Goal: Task Accomplishment & Management: Manage account settings

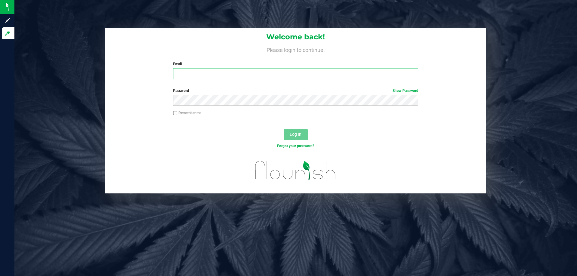
click at [218, 78] on input "Email" at bounding box center [295, 73] width 245 height 11
type input "[EMAIL_ADDRESS][DOMAIN_NAME]"
click at [284, 129] on button "Log In" at bounding box center [296, 134] width 24 height 11
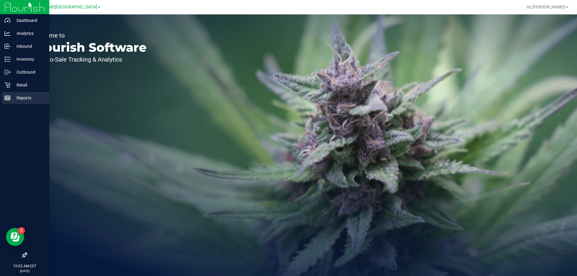
click at [14, 97] on p "Reports" at bounding box center [29, 97] width 36 height 7
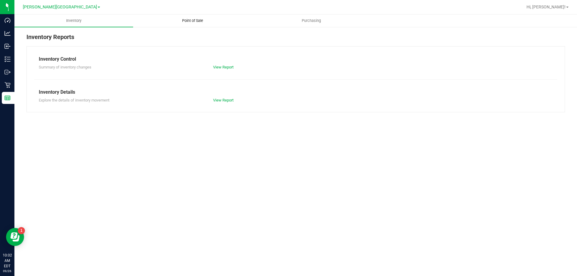
click at [188, 24] on uib-tab-heading "Point of Sale" at bounding box center [192, 21] width 118 height 12
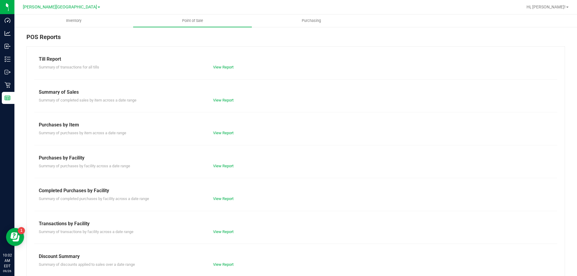
click at [223, 203] on div "Till Report Summary of transactions for all tills View Report Summary of Sales …" at bounding box center [295, 177] width 538 height 263
click at [222, 199] on link "View Report" at bounding box center [223, 198] width 20 height 5
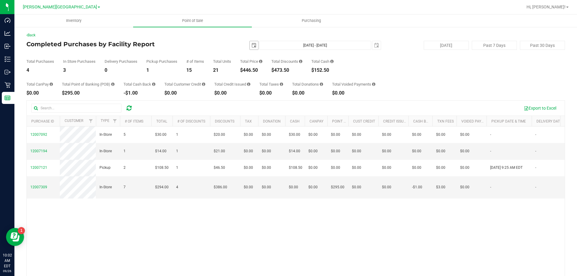
click at [251, 44] on span "select" at bounding box center [253, 45] width 5 height 5
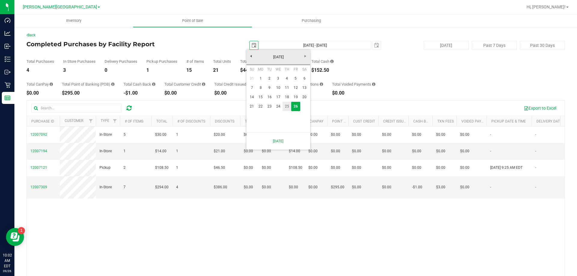
click at [290, 106] on link "25" at bounding box center [286, 106] width 9 height 9
type input "2025-09-25"
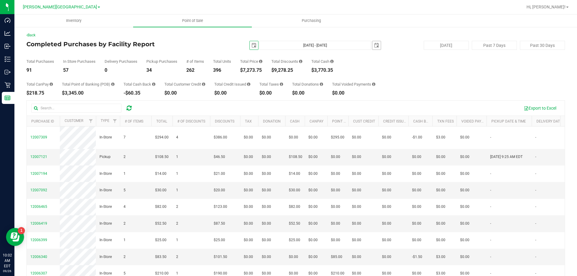
click at [377, 47] on span "select" at bounding box center [376, 45] width 8 height 8
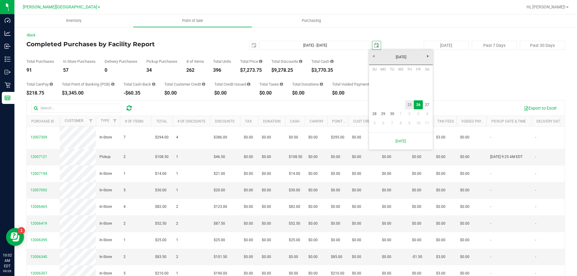
click at [411, 104] on link "25" at bounding box center [409, 104] width 9 height 9
type input "Sep 25, 2025 - Sep 25, 2025"
type input "2025-09-25"
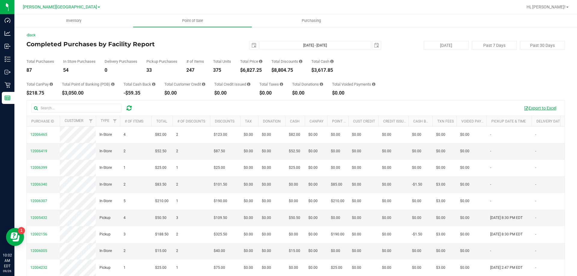
click at [530, 108] on button "Export to Excel" at bounding box center [540, 108] width 40 height 10
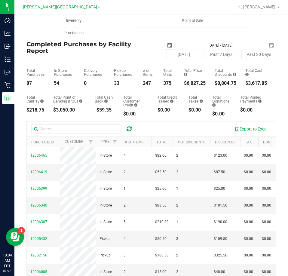
click at [167, 46] on span "select" at bounding box center [169, 45] width 5 height 5
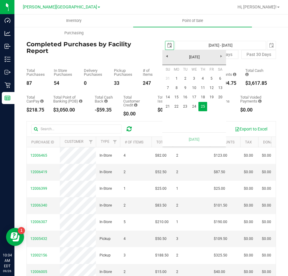
scroll to position [0, 15]
click at [170, 108] on link "21" at bounding box center [167, 106] width 9 height 9
type input "Sep 21, 2025 - Sep 25, 2025"
type input "2025-09-21"
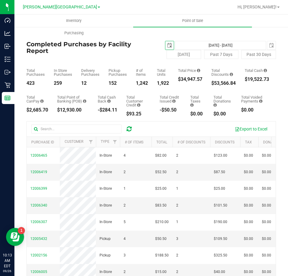
click at [168, 45] on span "select" at bounding box center [169, 45] width 5 height 5
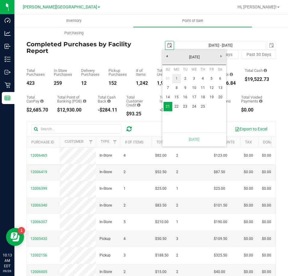
click at [178, 79] on link "1" at bounding box center [176, 78] width 9 height 9
type input "Sep 1, 2025 - Sep 25, 2025"
type input "2025-09-01"
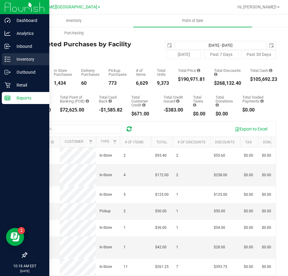
click at [7, 57] on icon at bounding box center [8, 59] width 6 height 6
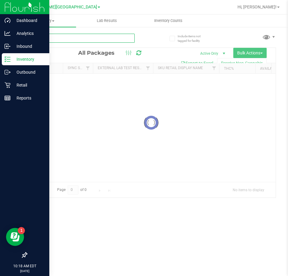
click at [84, 38] on input "text" at bounding box center [80, 38] width 108 height 9
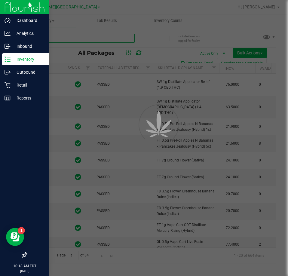
type input "90068"
type input "2026-03-16"
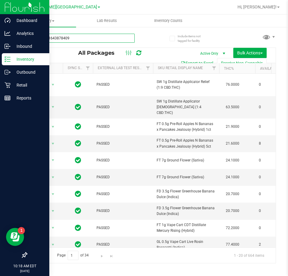
type input "9006841643878409"
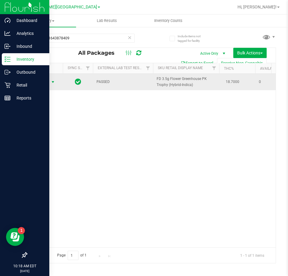
click at [46, 84] on span "Action" at bounding box center [41, 82] width 16 height 8
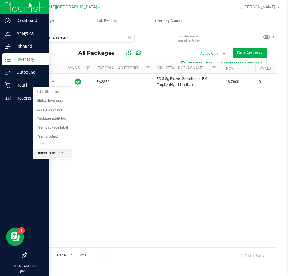
click at [55, 149] on li "Unlock package" at bounding box center [52, 153] width 38 height 9
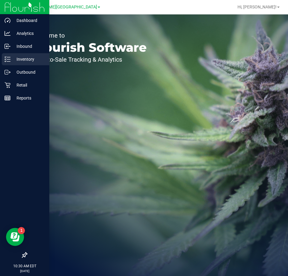
click at [14, 65] on div "Inventory" at bounding box center [25, 59] width 47 height 12
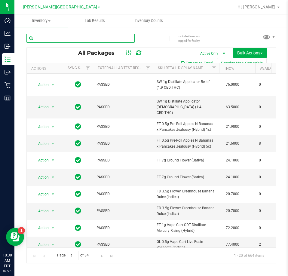
click at [84, 37] on input "text" at bounding box center [80, 38] width 108 height 9
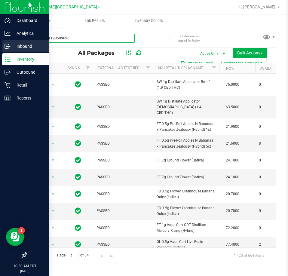
type input "4535431198599096"
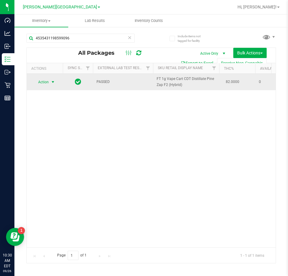
click at [54, 79] on span "select" at bounding box center [53, 82] width 8 height 8
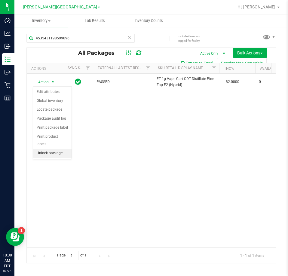
drag, startPoint x: 60, startPoint y: 143, endPoint x: 64, endPoint y: 140, distance: 4.3
click at [63, 149] on li "Unlock package" at bounding box center [52, 153] width 38 height 9
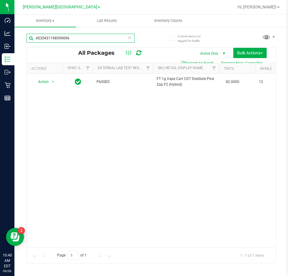
click at [57, 40] on input "4535431198599096" at bounding box center [80, 38] width 108 height 9
type input "9537979342249544"
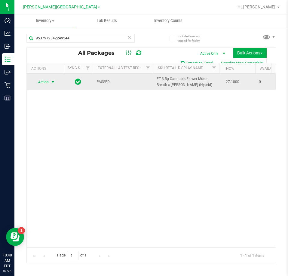
click at [51, 82] on span "select" at bounding box center [52, 82] width 5 height 5
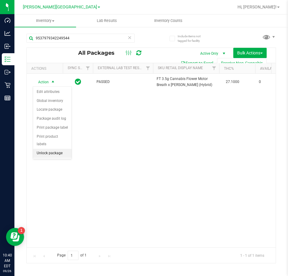
click at [54, 149] on li "Unlock package" at bounding box center [52, 153] width 38 height 9
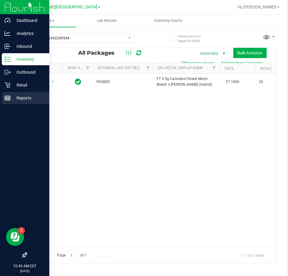
click at [18, 96] on p "Reports" at bounding box center [29, 97] width 36 height 7
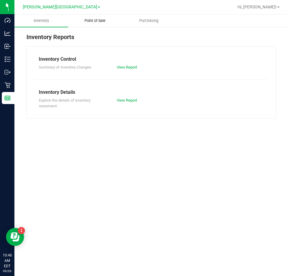
click at [99, 19] on span "Point of Sale" at bounding box center [94, 20] width 37 height 5
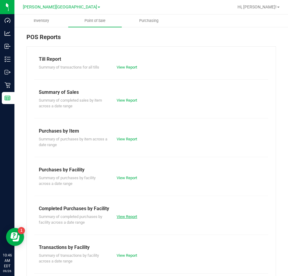
click at [125, 217] on link "View Report" at bounding box center [127, 216] width 20 height 5
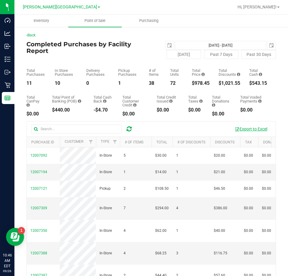
click at [235, 127] on button "Export to Excel" at bounding box center [251, 129] width 40 height 10
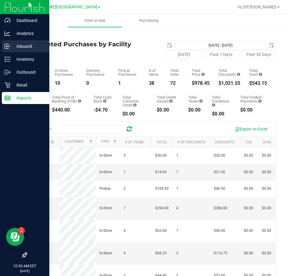
click at [6, 44] on icon at bounding box center [8, 46] width 6 height 6
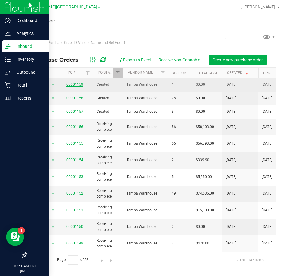
click at [73, 85] on link "00001159" at bounding box center [74, 84] width 17 height 4
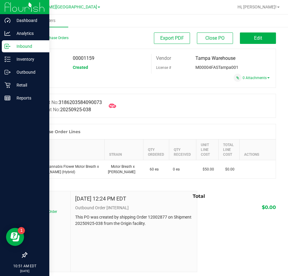
click at [9, 44] on icon at bounding box center [8, 46] width 6 height 6
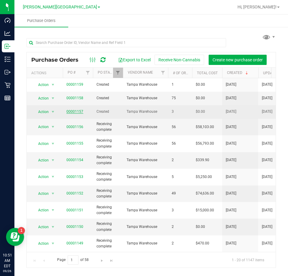
click at [77, 110] on link "00001157" at bounding box center [74, 111] width 17 height 4
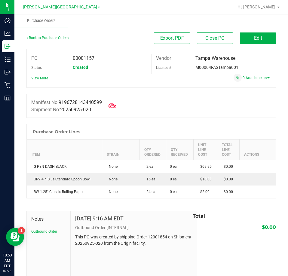
click at [116, 105] on icon at bounding box center [112, 106] width 8 height 8
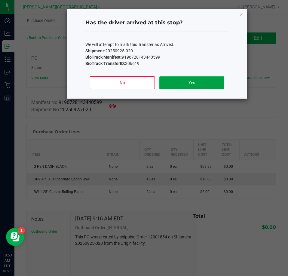
click at [168, 84] on button "Yes" at bounding box center [191, 82] width 65 height 13
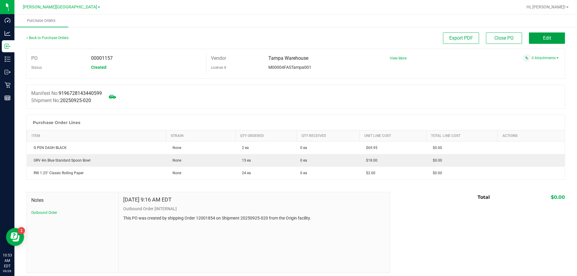
click at [288, 41] on button "Edit" at bounding box center [547, 37] width 36 height 11
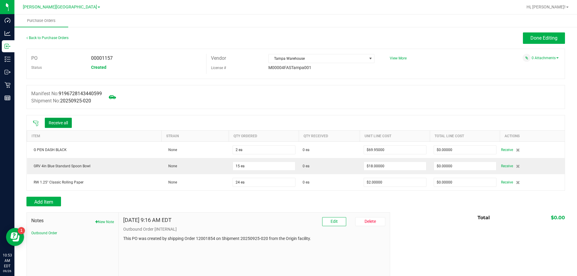
click at [65, 123] on button "Receive all" at bounding box center [58, 123] width 27 height 10
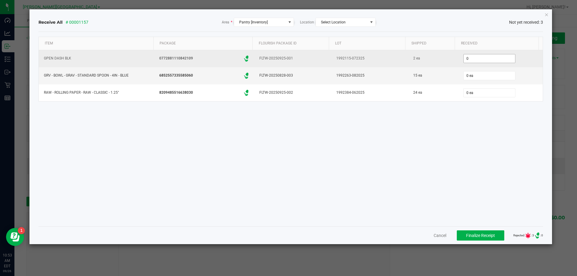
click at [288, 56] on input "0" at bounding box center [489, 58] width 51 height 8
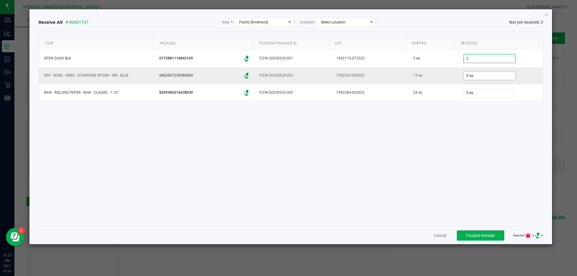
type input "2 ea"
click at [288, 72] on input "0" at bounding box center [489, 76] width 51 height 8
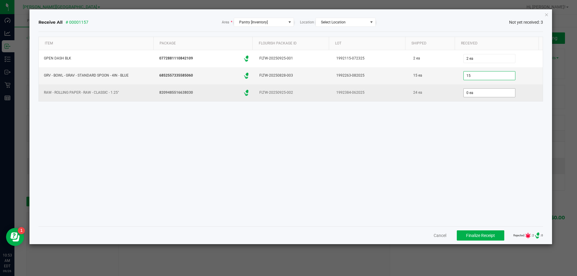
type input "15 ea"
click at [288, 96] on input "0" at bounding box center [489, 93] width 51 height 8
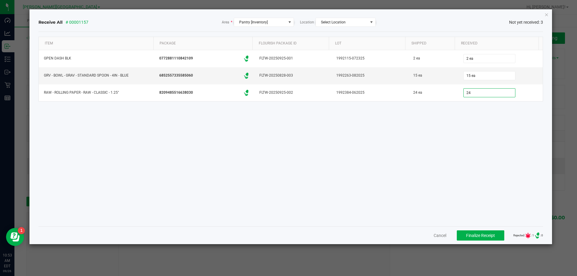
type input "24 ea"
click at [288, 113] on div "Item Package Flourish Package ID Lot Shipped Received GPEN DASH BLK 07728811108…" at bounding box center [290, 129] width 505 height 185
click at [288, 236] on span "Finalize Receipt" at bounding box center [480, 235] width 29 height 5
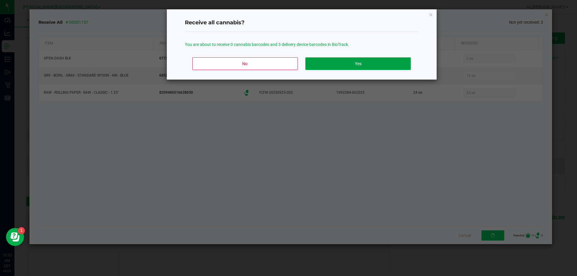
click at [288, 66] on button "Yes" at bounding box center [357, 63] width 105 height 13
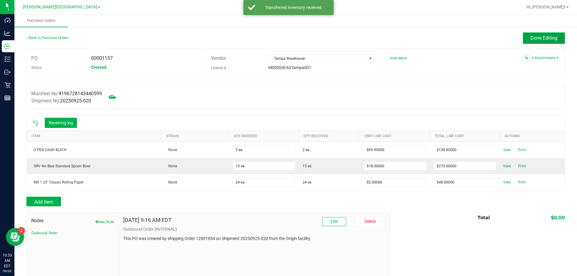
click at [288, 35] on span "Done Editing" at bounding box center [543, 38] width 27 height 6
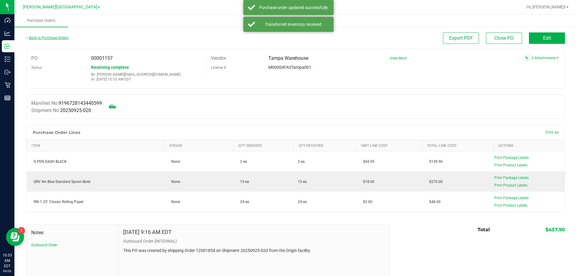
click at [35, 39] on link "Back to Purchase Orders" at bounding box center [47, 38] width 42 height 4
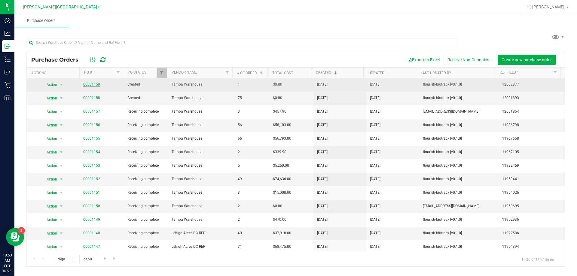
click at [95, 86] on link "00001159" at bounding box center [91, 84] width 17 height 4
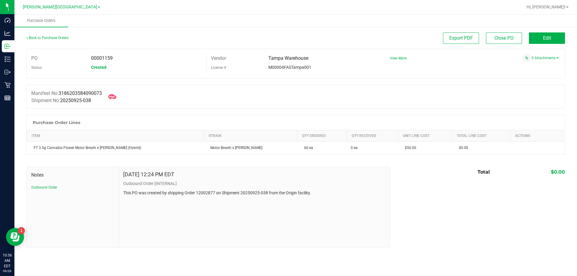
click at [113, 97] on icon at bounding box center [112, 96] width 8 height 5
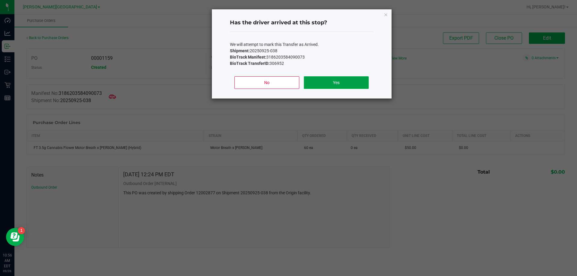
click at [288, 85] on button "Yes" at bounding box center [336, 82] width 65 height 13
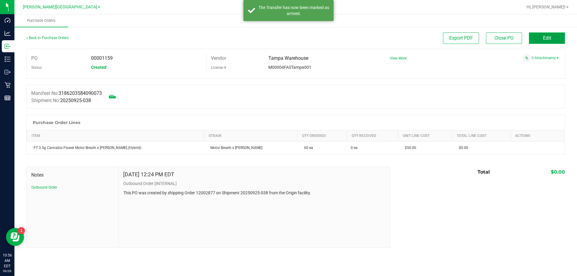
click at [288, 40] on span "Edit" at bounding box center [547, 38] width 8 height 6
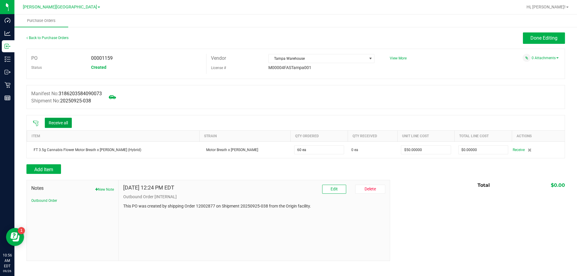
click at [67, 127] on button "Receive all" at bounding box center [58, 123] width 27 height 10
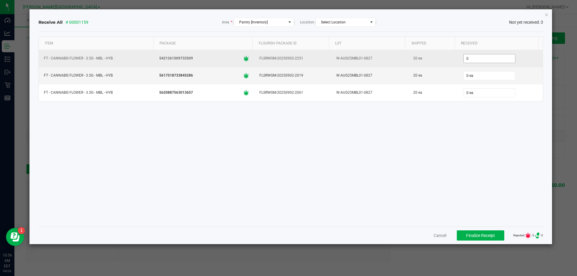
click at [288, 62] on input "0" at bounding box center [489, 58] width 51 height 8
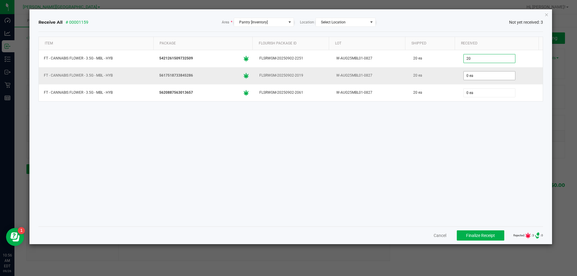
type input "20 ea"
click at [288, 78] on input "0" at bounding box center [489, 76] width 51 height 8
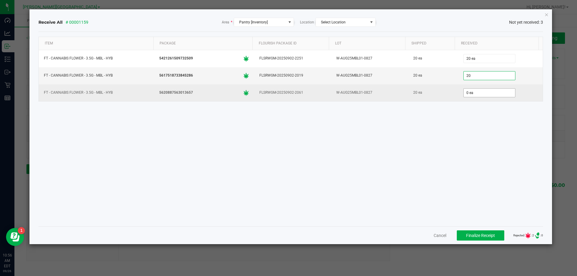
type input "20 ea"
click at [288, 93] on input "0" at bounding box center [489, 93] width 51 height 8
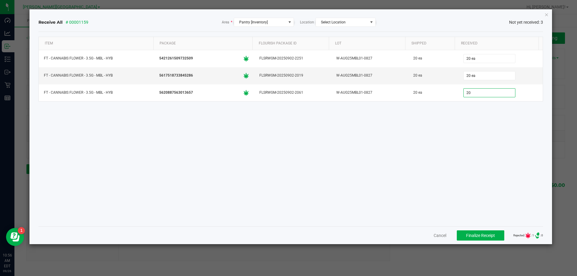
type input "20 ea"
click at [288, 180] on div "Item Package Flourish Package ID Lot Shipped Received FT - CANNABIS FLOWER - 3.…" at bounding box center [290, 129] width 505 height 185
click at [288, 232] on button "Finalize Receipt" at bounding box center [480, 235] width 47 height 10
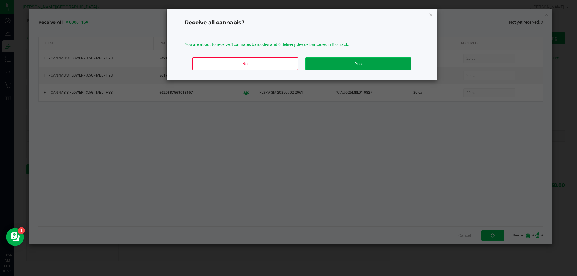
click at [288, 69] on button "Yes" at bounding box center [357, 63] width 105 height 13
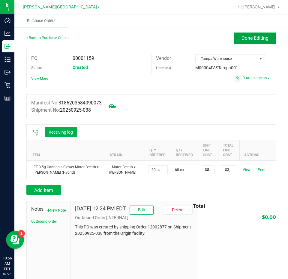
click at [256, 41] on button "Done Editing" at bounding box center [255, 37] width 42 height 11
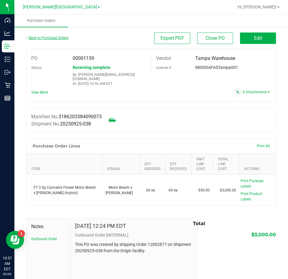
click at [37, 38] on link "Back to Purchase Orders" at bounding box center [47, 38] width 42 height 4
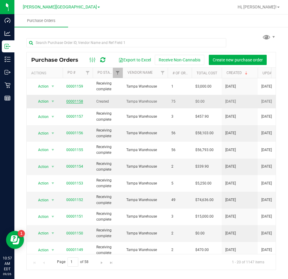
click at [70, 102] on link "00001158" at bounding box center [74, 101] width 17 height 4
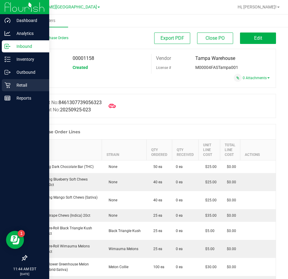
click at [17, 90] on div "Retail" at bounding box center [25, 85] width 47 height 12
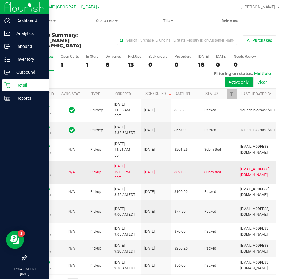
click at [42, 171] on link "12008201" at bounding box center [41, 169] width 17 height 4
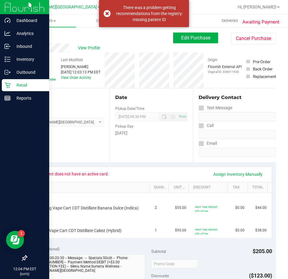
click at [245, 47] on div "View Profile # 12008201 BioTrack ID: - Submitted Needs review Last Modified Tar…" at bounding box center [151, 65] width 250 height 45
click at [244, 45] on div "View Profile # 12008201 BioTrack ID: - Submitted Needs review Last Modified Tar…" at bounding box center [151, 65] width 250 height 45
click at [243, 41] on button "Cancel Purchase" at bounding box center [253, 38] width 45 height 11
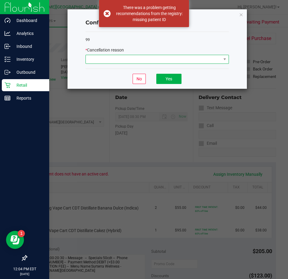
click at [208, 58] on span at bounding box center [154, 59] width 136 height 8
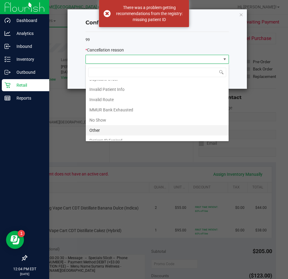
scroll to position [32, 0]
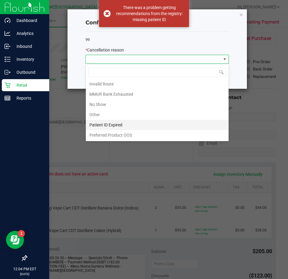
click at [146, 125] on li "Patient ID Expired" at bounding box center [157, 125] width 143 height 10
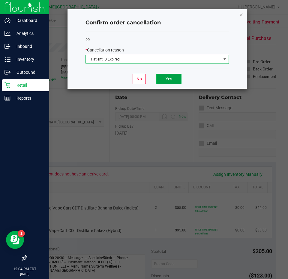
click at [175, 78] on button "Yes" at bounding box center [169, 79] width 25 height 10
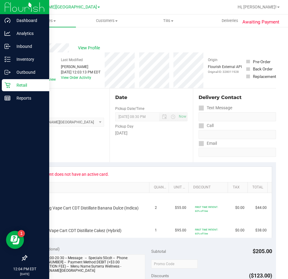
click at [32, 37] on link "Back" at bounding box center [30, 36] width 9 height 4
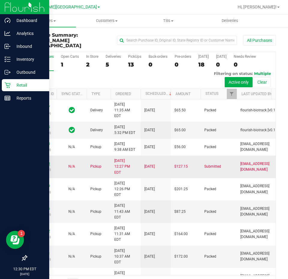
click at [47, 166] on link "12008548" at bounding box center [41, 163] width 17 height 4
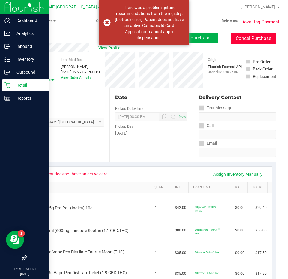
click at [238, 42] on button "Cancel Purchase" at bounding box center [253, 38] width 45 height 11
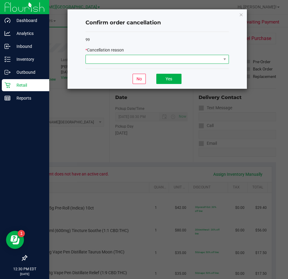
click at [182, 62] on span at bounding box center [154, 59] width 136 height 8
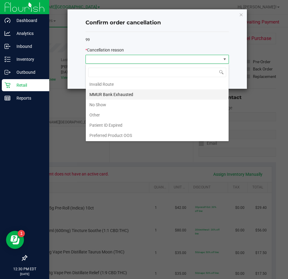
scroll to position [32, 0]
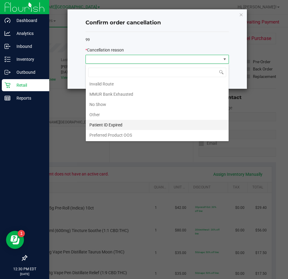
click at [123, 126] on li "Patient ID Expired" at bounding box center [157, 125] width 143 height 10
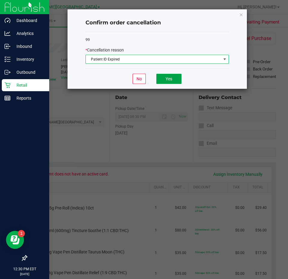
click at [172, 76] on button "Yes" at bounding box center [169, 79] width 25 height 10
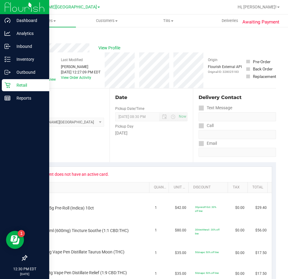
click at [32, 33] on div "Back" at bounding box center [30, 35] width 9 height 7
click at [34, 35] on link "Back" at bounding box center [30, 36] width 9 height 4
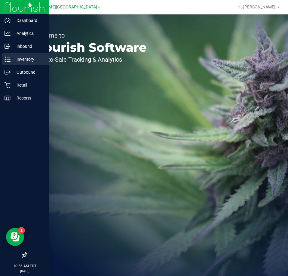
click at [7, 58] on icon at bounding box center [8, 59] width 6 height 6
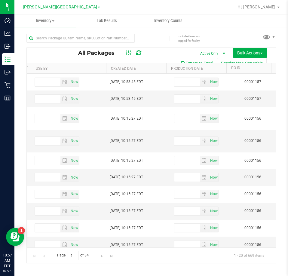
scroll to position [0, 477]
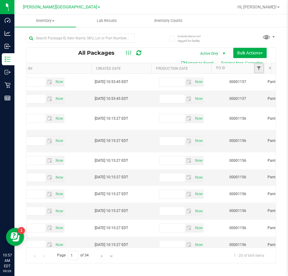
click at [259, 68] on span "Filter" at bounding box center [258, 68] width 5 height 5
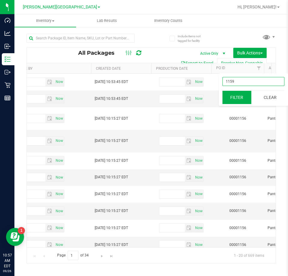
type input "1159"
click at [234, 99] on button "Filter" at bounding box center [236, 97] width 29 height 13
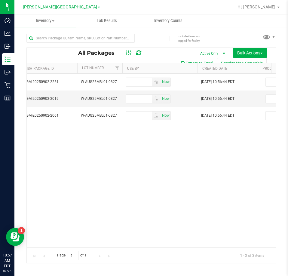
scroll to position [0, 324]
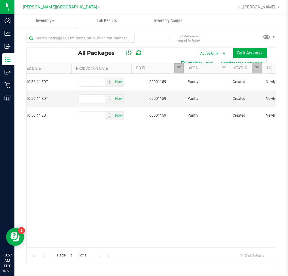
click at [177, 72] on link "Filter" at bounding box center [179, 68] width 10 height 10
click at [218, 97] on button "Clear" at bounding box center [225, 97] width 29 height 13
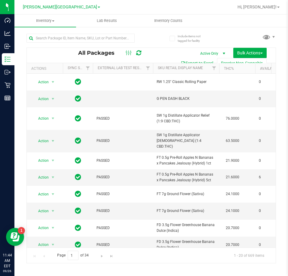
scroll to position [0, 556]
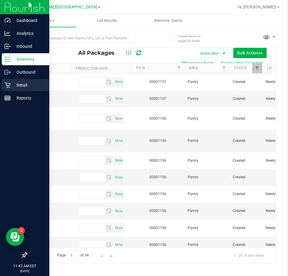
click at [12, 84] on p "Retail" at bounding box center [29, 84] width 36 height 7
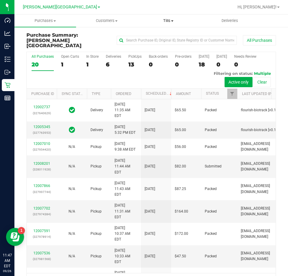
click at [166, 21] on span "Tills" at bounding box center [168, 20] width 61 height 5
click at [166, 36] on span "Manage tills" at bounding box center [158, 36] width 41 height 5
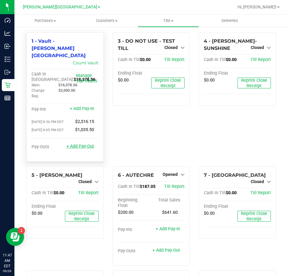
click at [85, 144] on link "+ Add Pay-Out" at bounding box center [80, 146] width 28 height 5
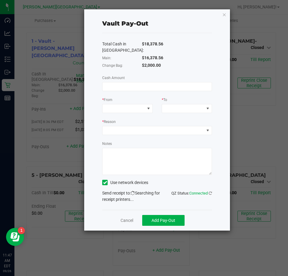
click at [123, 81] on div "Total Cash in Vault: $18,378.56 Main: $16,378.56 Change Bag: $2,000.00 Cash Amo…" at bounding box center [157, 121] width 110 height 177
click at [123, 84] on input at bounding box center [156, 86] width 109 height 8
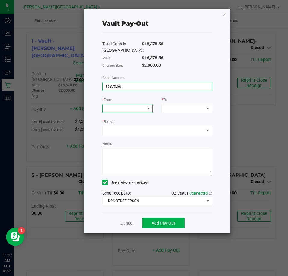
type input "$16,378.56"
click at [147, 110] on span at bounding box center [148, 108] width 5 height 5
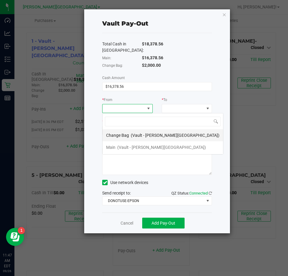
scroll to position [9, 50]
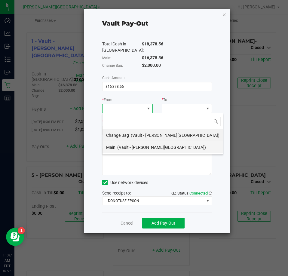
click at [130, 146] on span "(Vault - Bonita Springs)" at bounding box center [161, 147] width 89 height 5
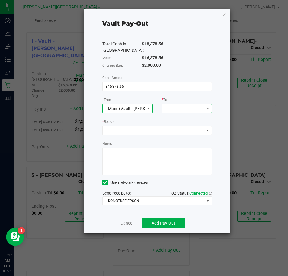
click at [166, 107] on div at bounding box center [166, 108] width 4 height 11
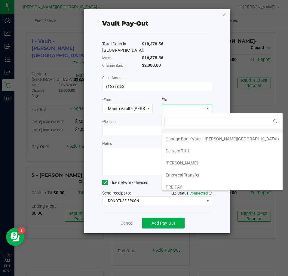
scroll to position [48, 0]
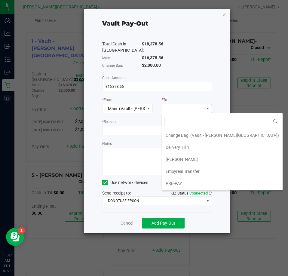
click at [187, 171] on span "Empyreal Transfer" at bounding box center [183, 171] width 34 height 5
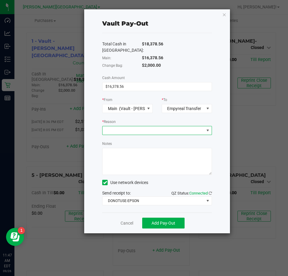
click at [150, 133] on span at bounding box center [153, 130] width 102 height 8
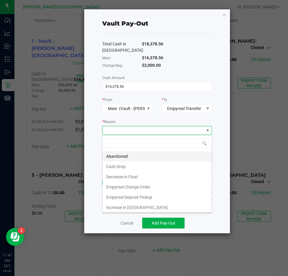
scroll to position [9, 109]
click at [138, 195] on li "Empyreal Deposit Pickup" at bounding box center [156, 197] width 109 height 10
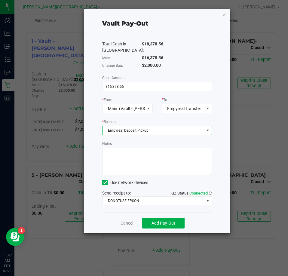
click at [134, 160] on textarea "Notes" at bounding box center [157, 161] width 110 height 27
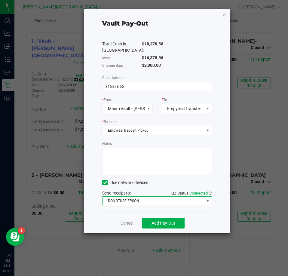
click at [140, 201] on span "DONOTUSE-EPSON" at bounding box center [153, 200] width 102 height 8
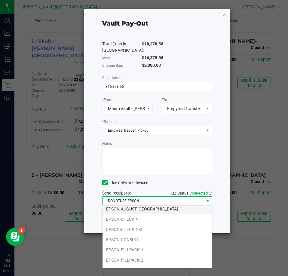
scroll to position [30, 0]
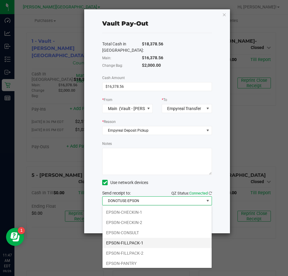
click at [138, 242] on li "EPSON-FILLPACK-1" at bounding box center [156, 243] width 109 height 10
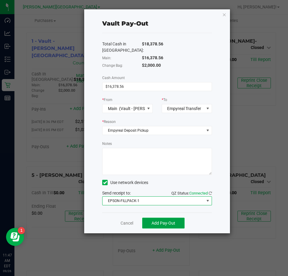
click at [157, 223] on span "Add Pay-Out" at bounding box center [163, 223] width 24 height 5
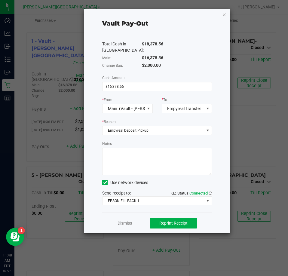
click at [129, 223] on link "Dismiss" at bounding box center [124, 223] width 14 height 6
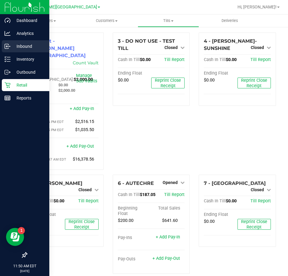
click at [10, 48] on icon at bounding box center [8, 46] width 6 height 6
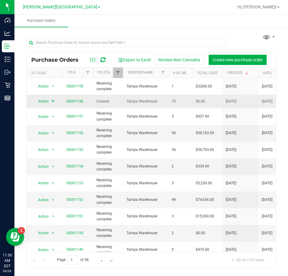
click at [45, 102] on span "Action" at bounding box center [41, 101] width 16 height 8
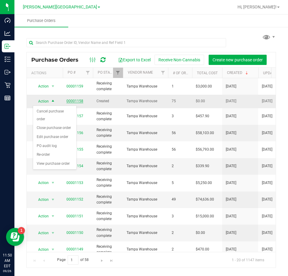
click at [72, 99] on td "00001158" at bounding box center [78, 101] width 30 height 13
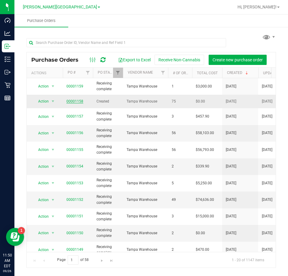
click at [74, 100] on link "00001158" at bounding box center [74, 101] width 17 height 4
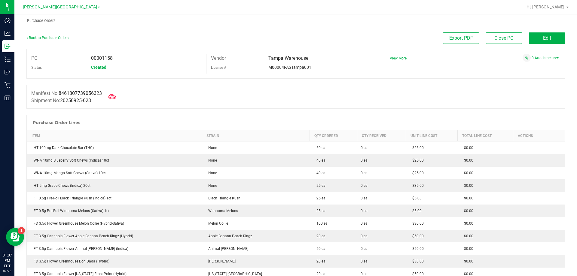
click at [115, 101] on span at bounding box center [112, 96] width 13 height 13
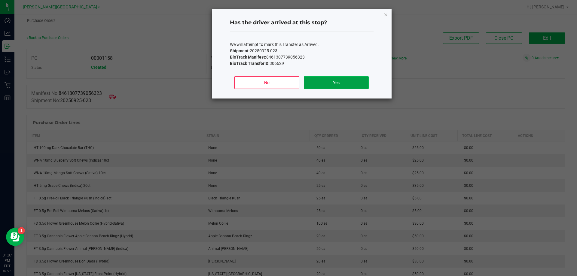
click at [288, 81] on button "Yes" at bounding box center [336, 82] width 65 height 13
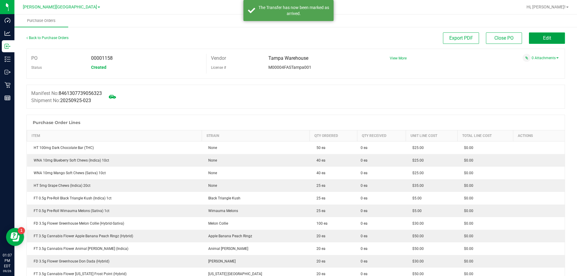
click at [288, 40] on span "Edit" at bounding box center [547, 38] width 8 height 6
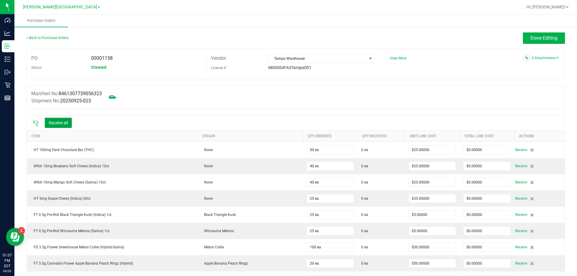
click at [59, 123] on button "Receive all" at bounding box center [58, 123] width 27 height 10
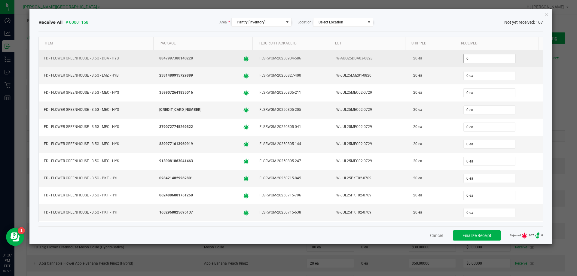
click at [288, 56] on input "0" at bounding box center [489, 58] width 51 height 8
type input "20"
type input "0"
type input "20 ea"
type input "20"
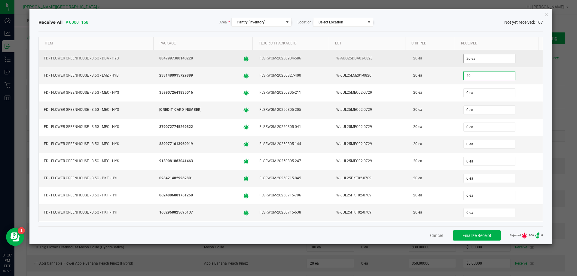
type input "0"
type input "20 ea"
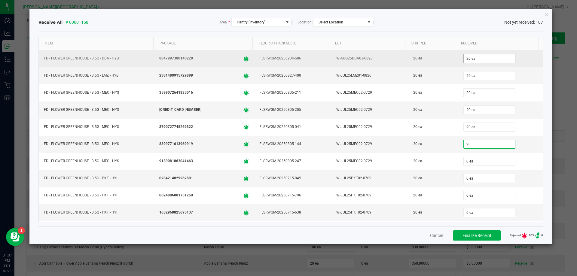
type input "20"
type input "0"
type input "20 ea"
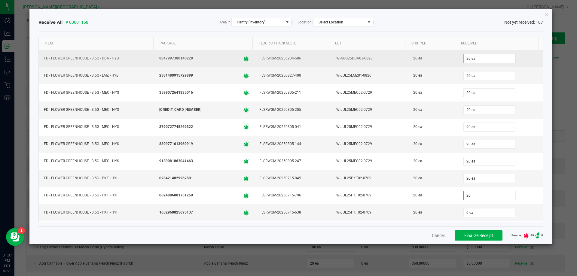
type input "20"
type input "0"
type input "20 ea"
type input "20"
type input "0"
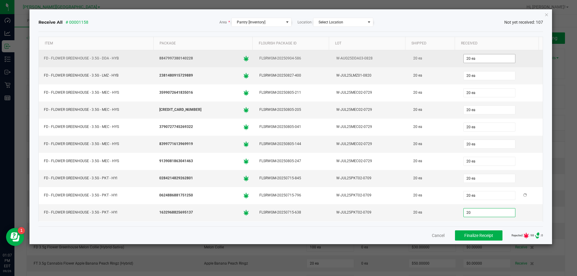
type input "20 ea"
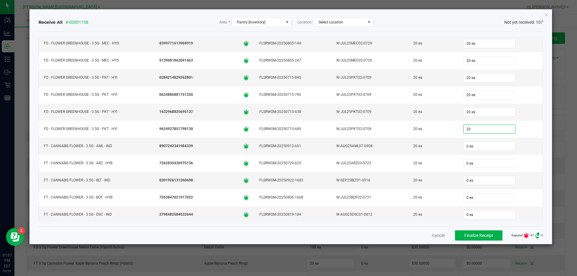
type input "20 ea"
type input "20"
type input "0"
type input "20 ea"
type input "20"
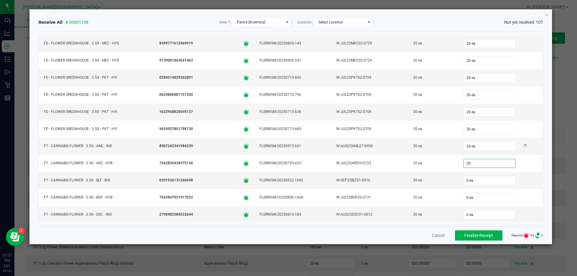
type input "0"
type input "20 ea"
type input "20"
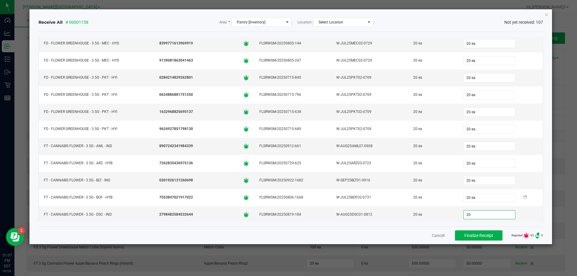
type input "0"
type input "20 ea"
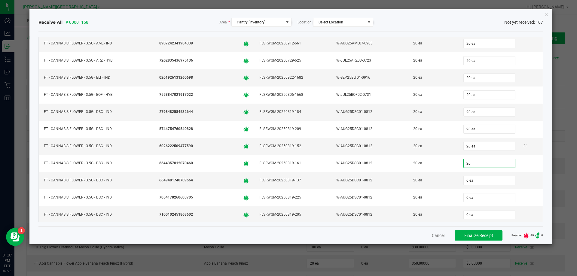
type input "20"
type input "0"
type input "20 ea"
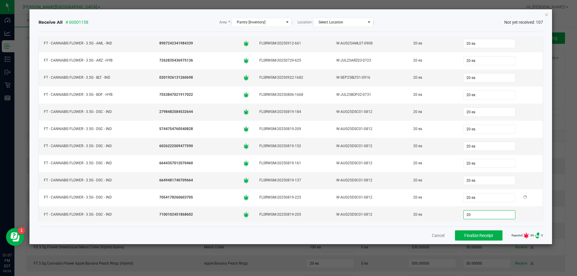
type input "20"
type input "0"
type input "20 ea"
type input "20"
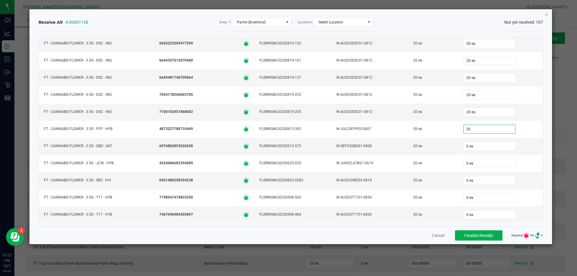
type input "0"
type input "20 ea"
type input "20"
type input "0"
type input "20 ea"
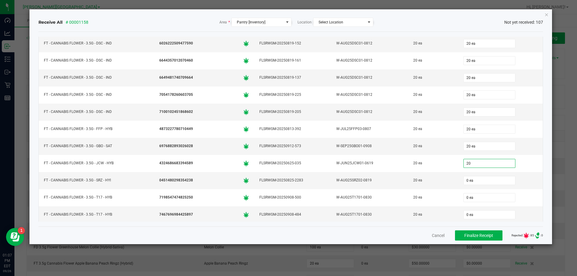
type input "20 ea"
type input "20"
type input "0"
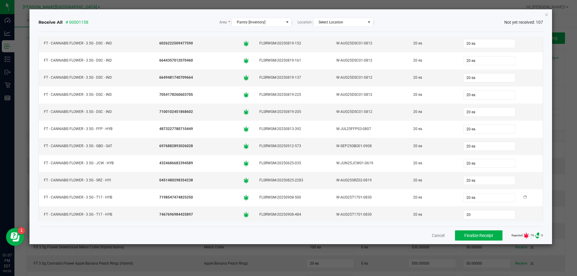
type input "20 ea"
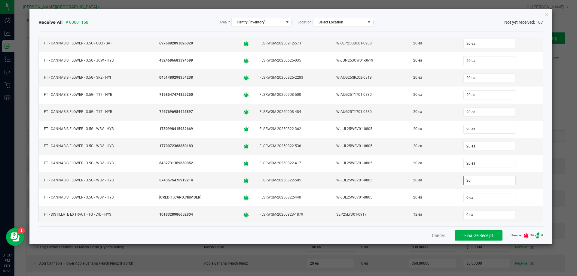
type input "20 ea"
type input "12"
type input "0"
type input "12 ea"
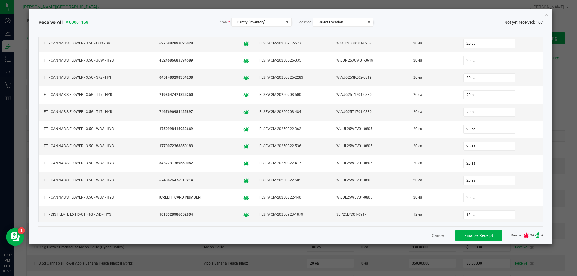
scroll to position [512, 0]
type input "8 ea"
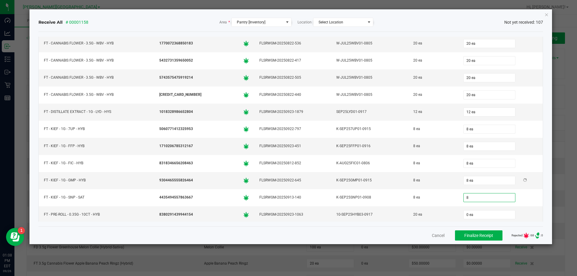
type input "8 ea"
type input "8"
type input "20 ea"
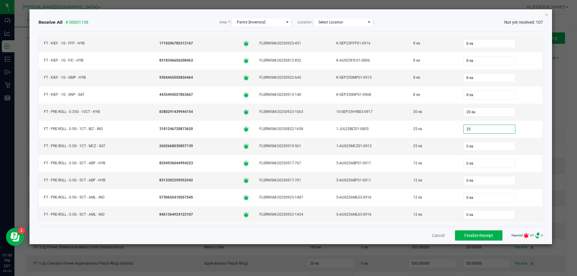
type input "25"
type input "0"
type input "25 ea"
type input "12 ea"
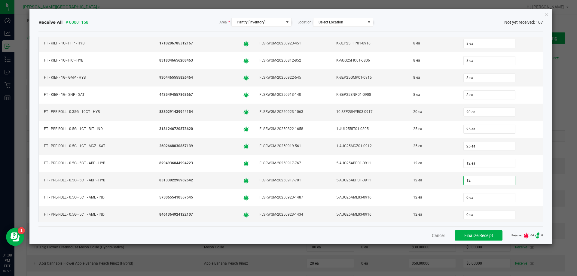
type input "12 ea"
type input "12"
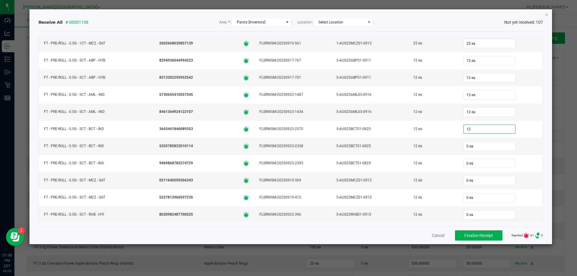
type input "0"
type input "12 ea"
type input "12"
type input "012"
type input "12 ea"
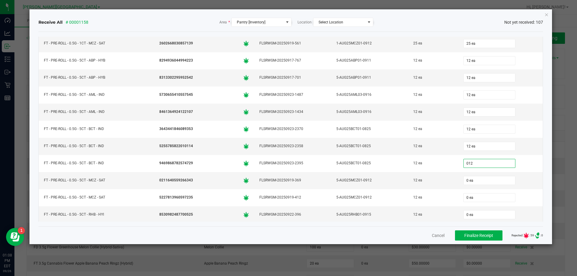
type input "12 ea"
type input "12"
type input "0"
type input "12 ea"
type input "12"
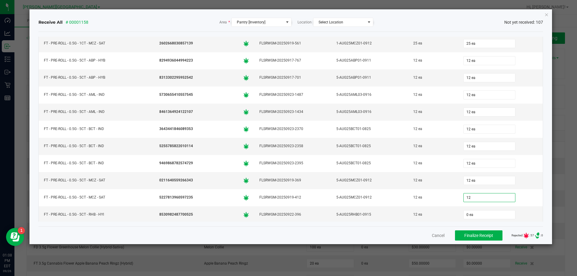
type input "0"
type input "12 ea"
type input "12"
type input "0"
type input "12 ea"
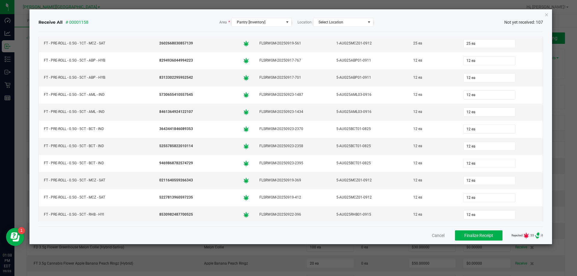
scroll to position [820, 0]
type input "8 ea"
type input "12 ea"
type input "3 ea"
type input "12 ea"
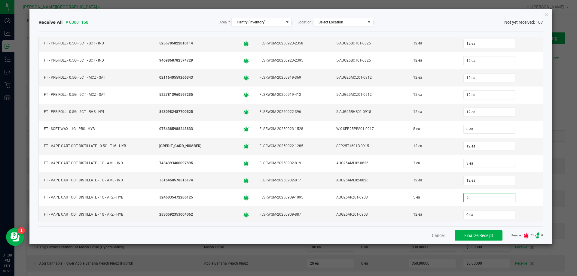
type input "5 ea"
type input "12 ea"
type input "12"
type input "0"
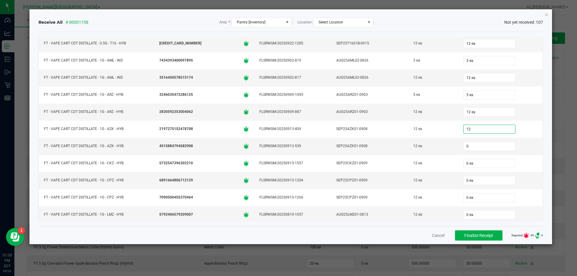
type input "12 ea"
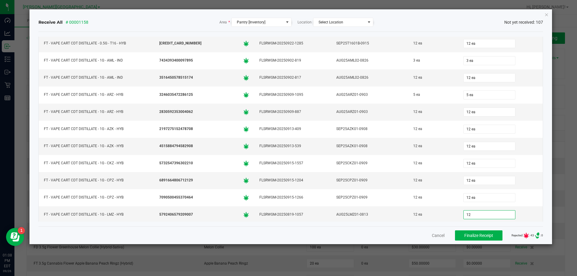
type input "12 ea"
type input "12"
type input "0"
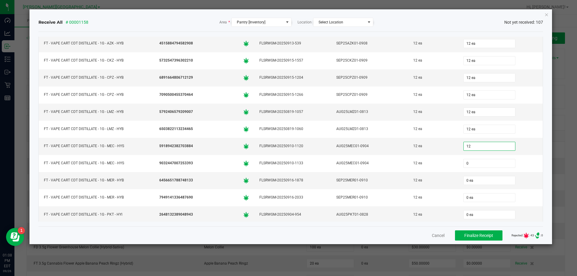
type input "12 ea"
type input "12"
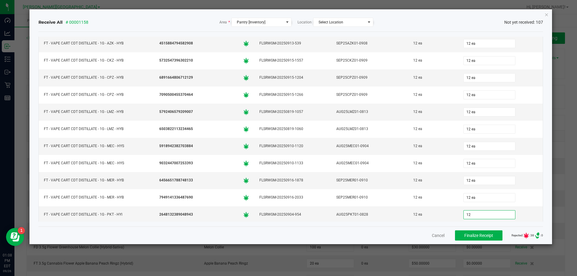
type input "0"
type input "12 ea"
type input "12"
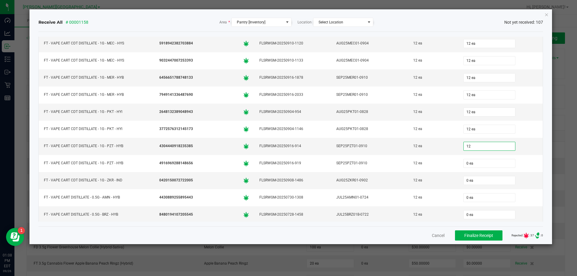
type input "0"
type input "12 ea"
type input "12"
type input "0"
type input "12 ea"
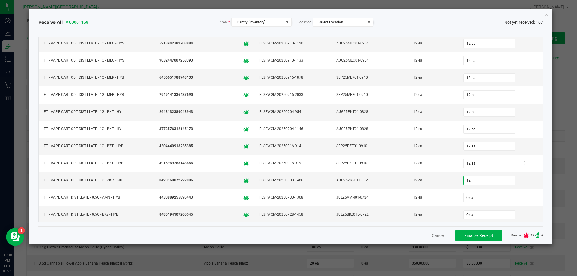
type input "12 ea"
type input "12"
type input "0"
type input "12 ea"
type input "12"
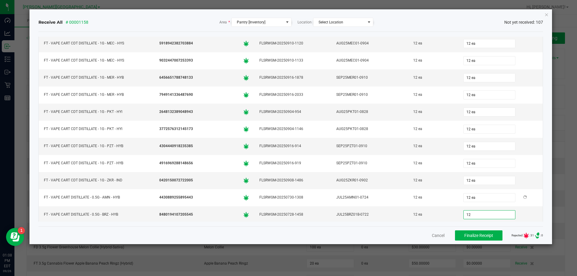
type input "0"
type input "12 ea"
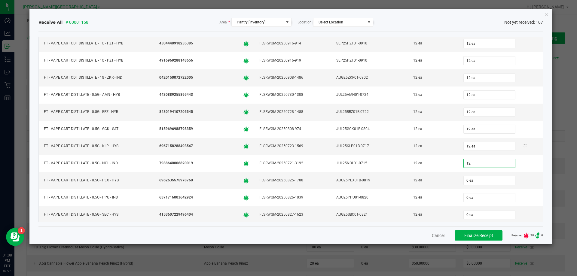
type input "12"
type input "0"
type input "12 ea"
type input "12"
type input "0"
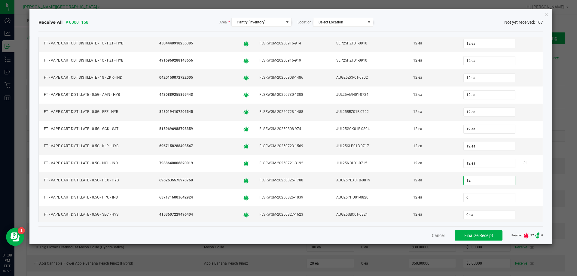
type input "12 ea"
type input "12"
type input "0"
type input "12 ea"
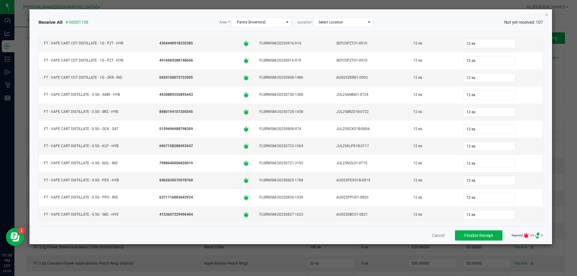
scroll to position [1334, 0]
type input "12"
type input "0"
type input "12 ea"
type input "12"
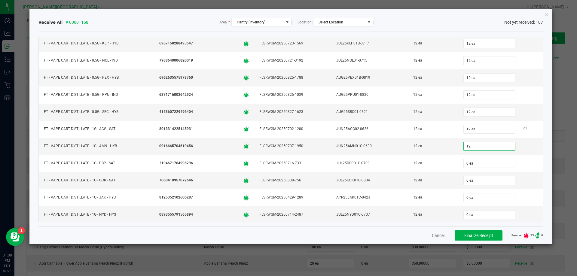
type input "0"
type input "12 ea"
type input "12"
type input "0"
type input "12 ea"
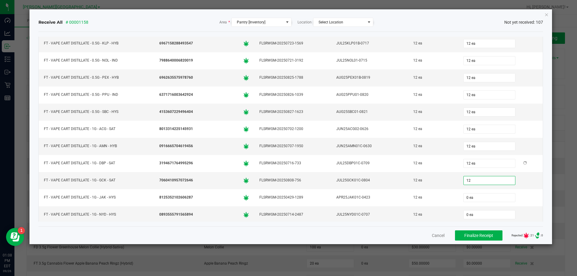
type input "12 ea"
type input "12"
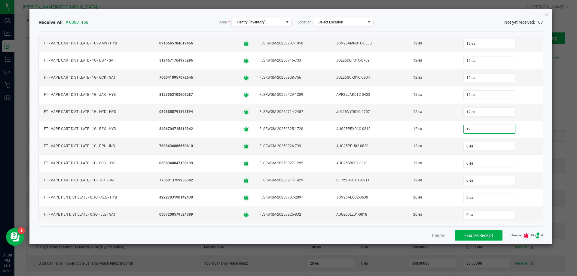
type input "0"
type input "12 ea"
type input "12"
type input "0"
type input "12 ea"
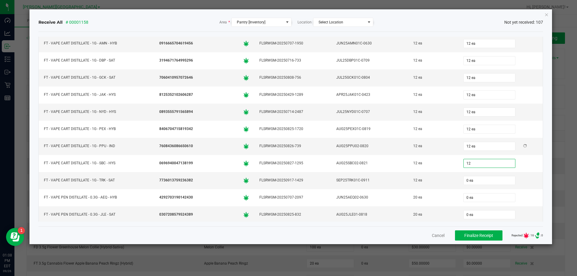
type input "12 ea"
type input "20 ea"
type input "20"
type input "0"
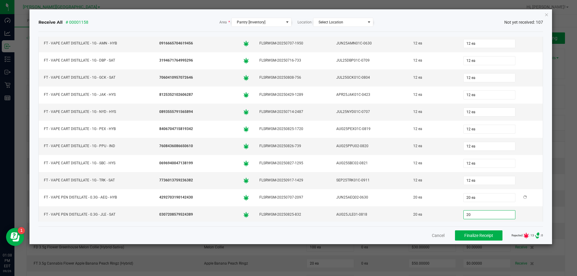
type input "20 ea"
type input "8 ea"
type input "8"
type input "0"
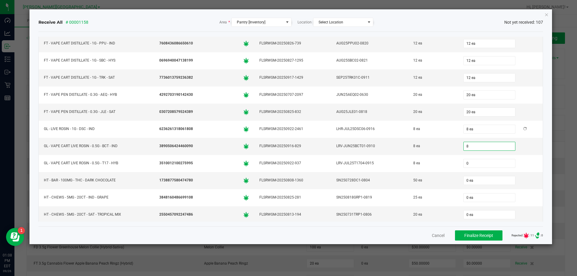
type input "8 ea"
type input "50 ea"
type input "25 ea"
type input "20 ea"
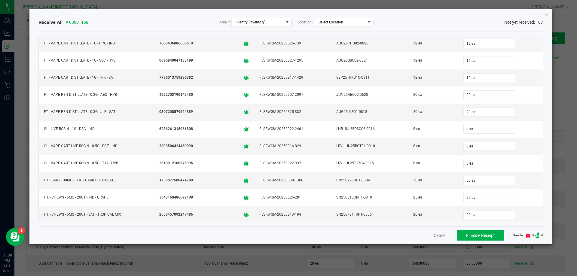
scroll to position [1642, 0]
type input "15 ea"
type input "12 ea"
type input "20 ea"
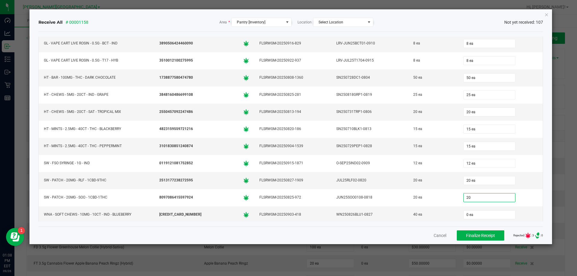
type input "20 ea"
type input "40 ea"
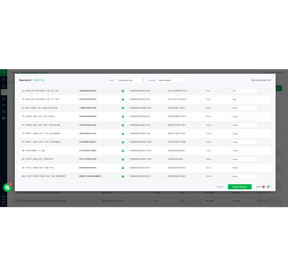
scroll to position [1661, 0]
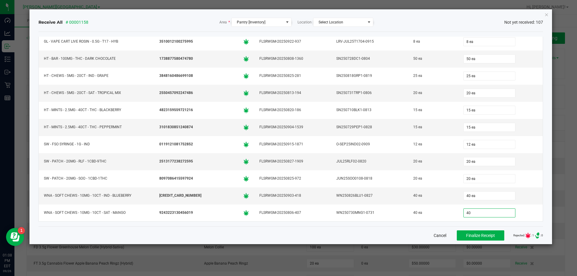
type input "40 ea"
click at [288, 234] on span "Finalize Receipt" at bounding box center [480, 235] width 29 height 5
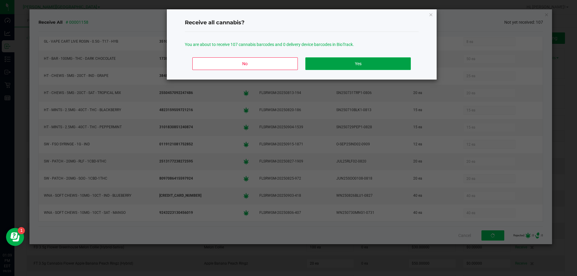
click at [288, 65] on button "Yes" at bounding box center [357, 63] width 105 height 13
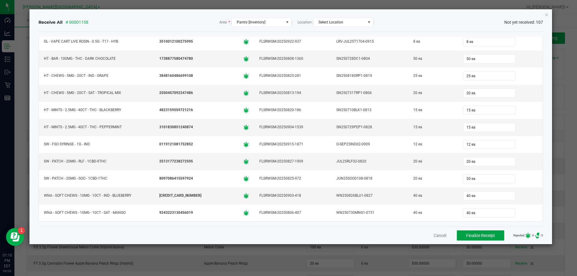
click at [288, 231] on button "Finalize Receipt" at bounding box center [480, 235] width 47 height 10
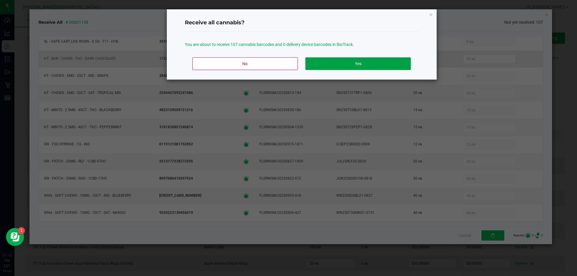
click at [288, 65] on button "Yes" at bounding box center [357, 63] width 105 height 13
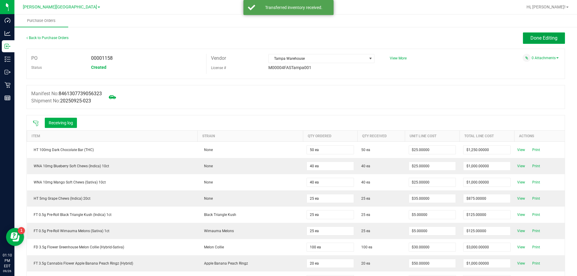
click at [288, 38] on span "Done Editing" at bounding box center [543, 38] width 27 height 6
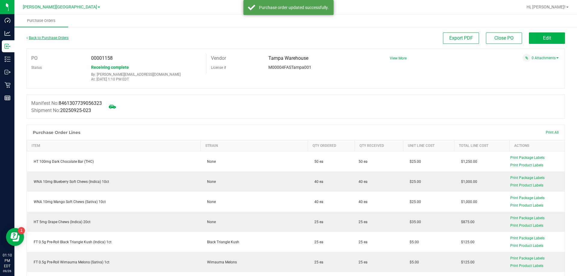
click at [43, 37] on link "Back to Purchase Orders" at bounding box center [47, 38] width 42 height 4
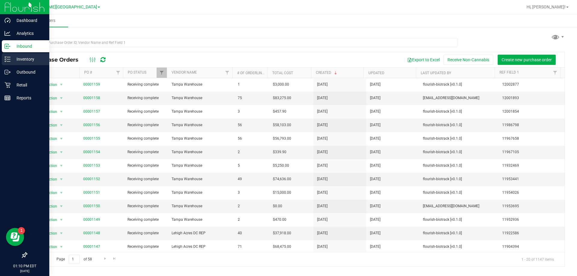
click at [9, 60] on icon at bounding box center [8, 59] width 6 height 6
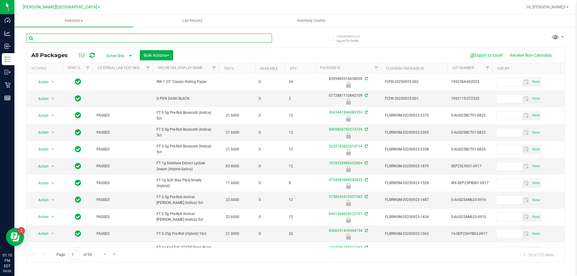
click at [70, 38] on input "text" at bounding box center [148, 38] width 245 height 9
type input "7223706460873379"
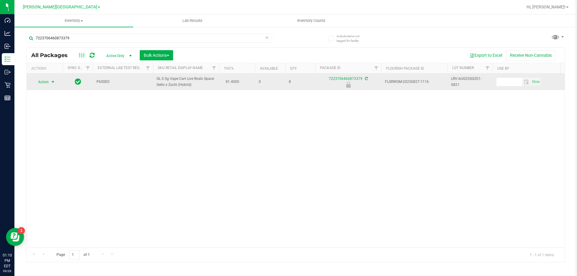
click at [49, 78] on span "select" at bounding box center [53, 82] width 8 height 8
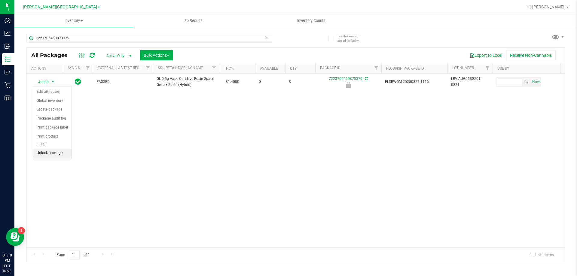
click at [61, 149] on li "Unlock package" at bounding box center [52, 153] width 38 height 9
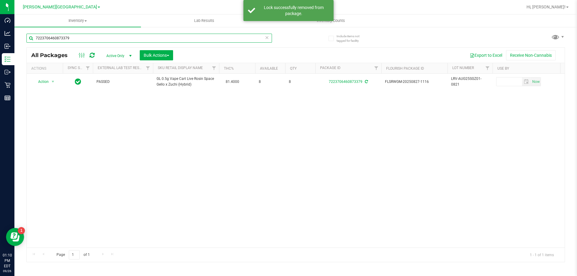
click at [86, 40] on input "7223706460873379" at bounding box center [148, 38] width 245 height 9
type input "3510012100275995"
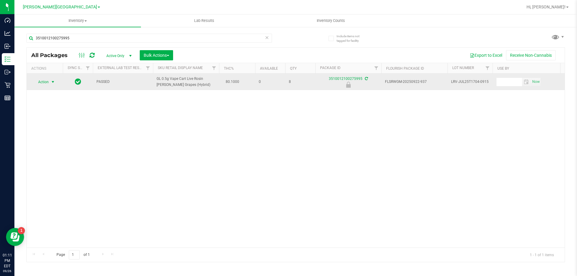
click at [54, 81] on span "select" at bounding box center [52, 82] width 5 height 5
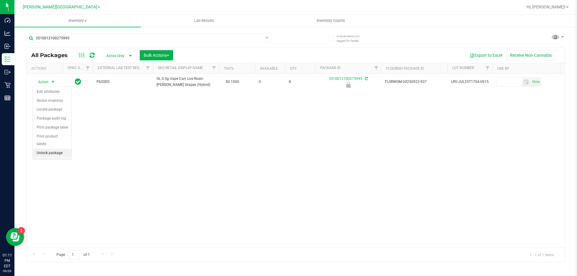
click at [56, 149] on li "Unlock package" at bounding box center [52, 153] width 38 height 9
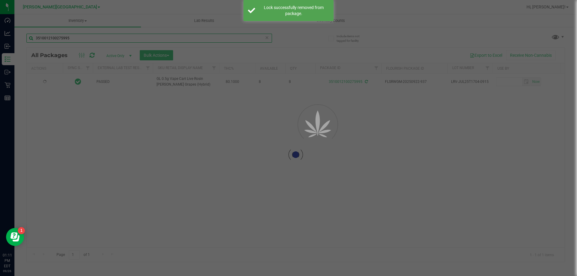
click at [81, 37] on div "Inventory All packages All inventory Waste log Create inventory Lab Results Inv…" at bounding box center [295, 145] width 562 height 262
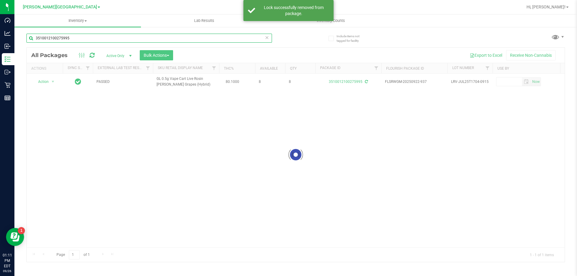
click at [81, 37] on input "3510012100275995" at bounding box center [148, 38] width 245 height 9
type input "1710206785312167"
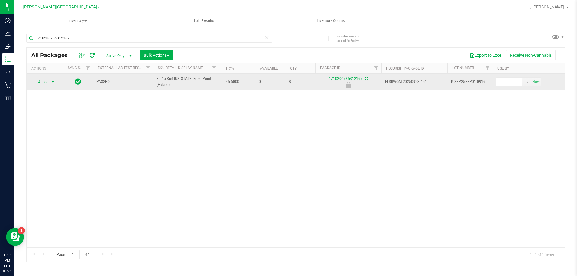
click at [55, 81] on span "select" at bounding box center [52, 82] width 5 height 5
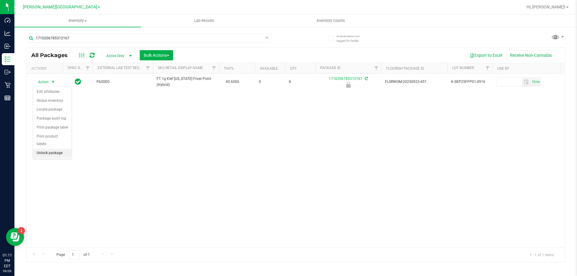
click at [51, 149] on li "Unlock package" at bounding box center [52, 153] width 38 height 9
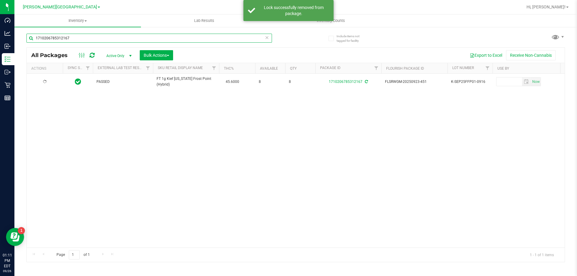
click at [114, 42] on input "1710206785312167" at bounding box center [148, 38] width 245 height 9
type input "8318346656208463"
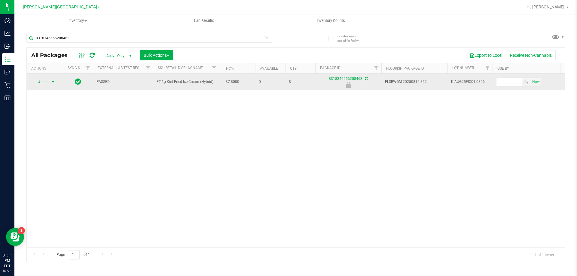
click at [52, 80] on span "select" at bounding box center [52, 82] width 5 height 5
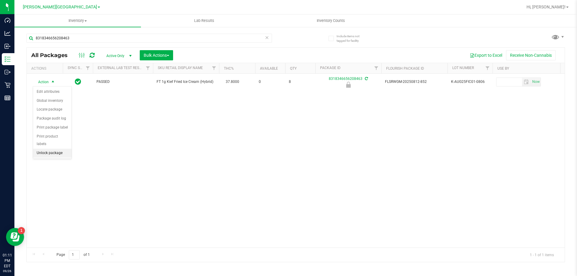
click at [63, 149] on li "Unlock package" at bounding box center [52, 153] width 38 height 9
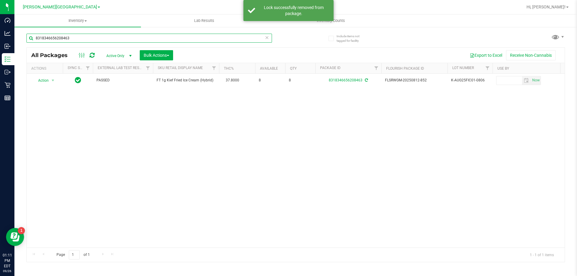
click at [78, 38] on input "8318346656208463" at bounding box center [148, 38] width 245 height 9
type input "9304465555826464"
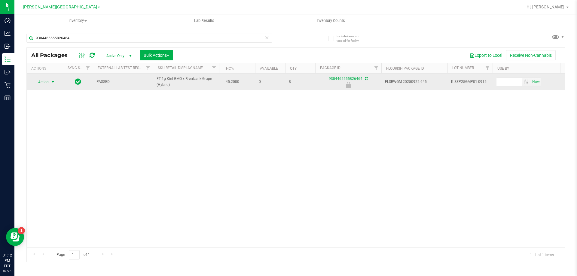
click at [50, 84] on span "select" at bounding box center [53, 82] width 8 height 8
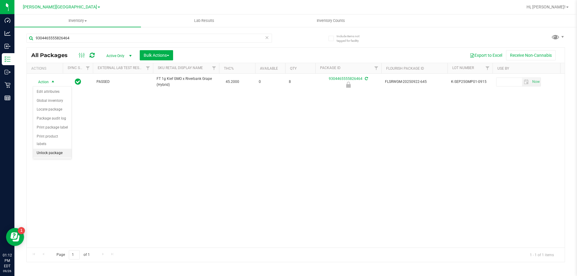
click at [56, 149] on li "Unlock package" at bounding box center [52, 153] width 38 height 9
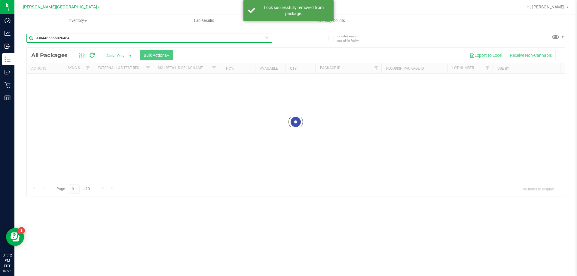
click at [63, 39] on input "9304465555826464" at bounding box center [148, 38] width 245 height 9
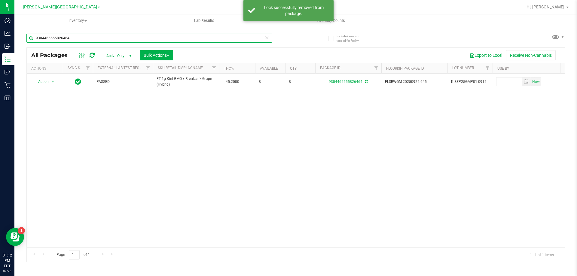
click at [63, 39] on input "9304465555826464" at bounding box center [148, 38] width 245 height 9
type input "3215657716241041"
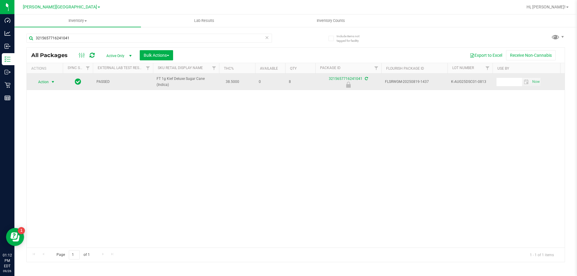
click at [50, 81] on span "select" at bounding box center [53, 82] width 8 height 8
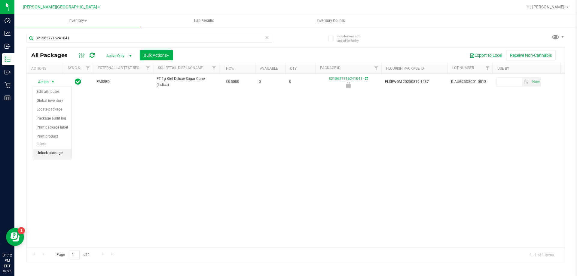
click at [57, 149] on li "Unlock package" at bounding box center [52, 153] width 38 height 9
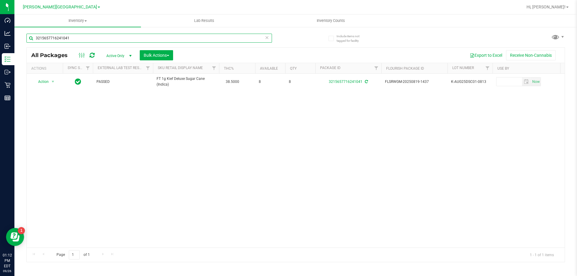
click at [85, 37] on input "3215657716241041" at bounding box center [148, 38] width 245 height 9
type input "4435494557863667"
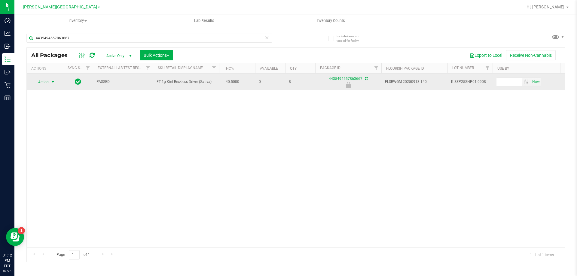
click at [51, 81] on span "select" at bounding box center [52, 82] width 5 height 5
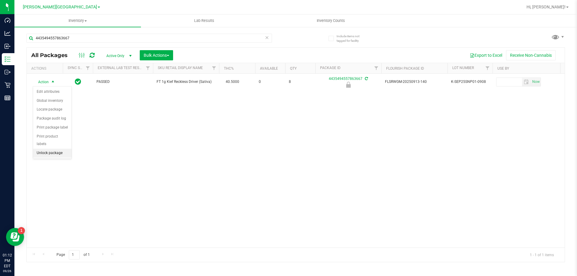
click at [61, 149] on li "Unlock package" at bounding box center [52, 153] width 38 height 9
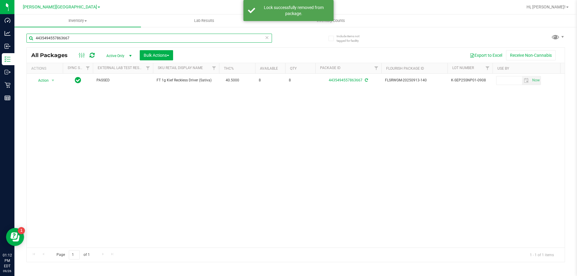
click at [115, 40] on input "4435494557863667" at bounding box center [148, 38] width 245 height 9
type input "5060771412325953"
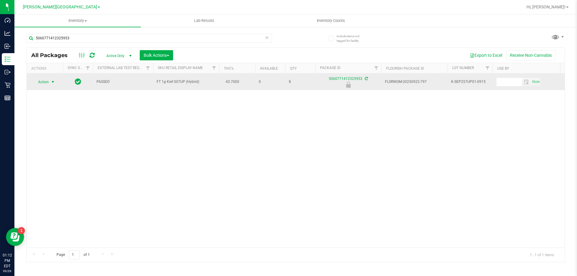
click at [47, 83] on span "Action" at bounding box center [41, 82] width 16 height 8
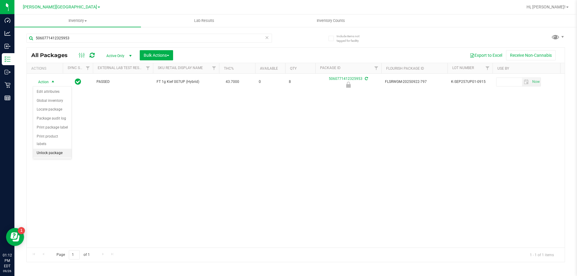
click at [48, 149] on li "Unlock package" at bounding box center [52, 153] width 38 height 9
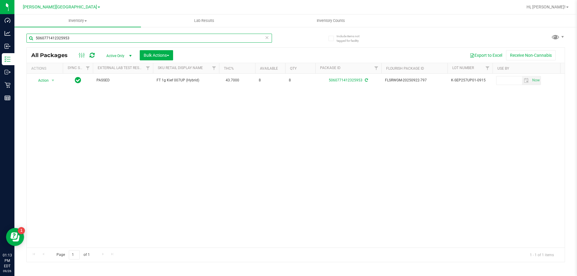
click at [71, 42] on input "5060771412325953" at bounding box center [148, 38] width 245 height 9
type input "6976882893026028"
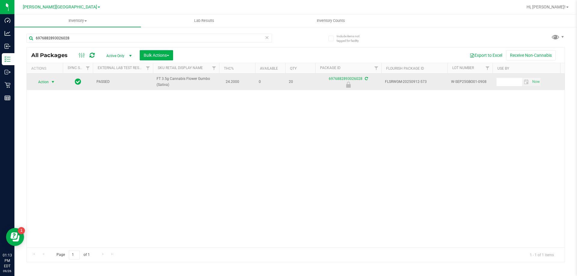
click at [51, 81] on span "select" at bounding box center [52, 82] width 5 height 5
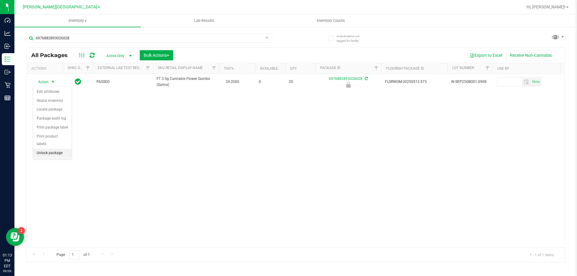
click at [57, 149] on li "Unlock package" at bounding box center [52, 153] width 38 height 9
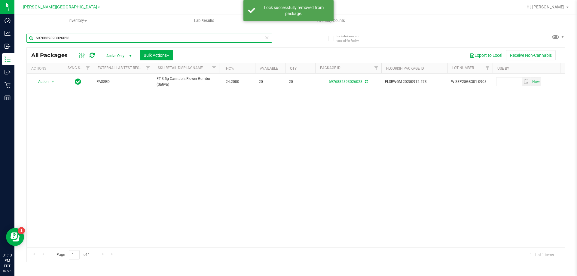
click at [70, 41] on input "6976882893026028" at bounding box center [148, 38] width 245 height 9
type input "7262835436975136"
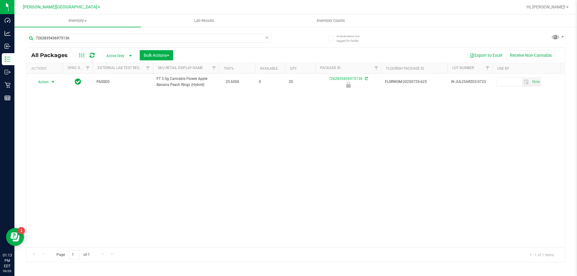
click at [49, 82] on span "Action" at bounding box center [41, 82] width 16 height 8
click at [59, 149] on li "Unlock package" at bounding box center [52, 153] width 38 height 9
click at [87, 39] on input "7262835436975136" at bounding box center [148, 38] width 245 height 9
type input "0451480298354238"
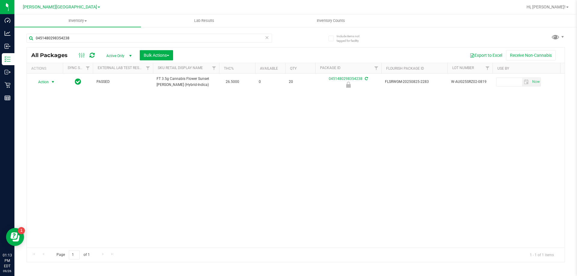
click at [51, 82] on span "select" at bounding box center [52, 82] width 5 height 5
click at [55, 149] on li "Unlock package" at bounding box center [52, 153] width 38 height 9
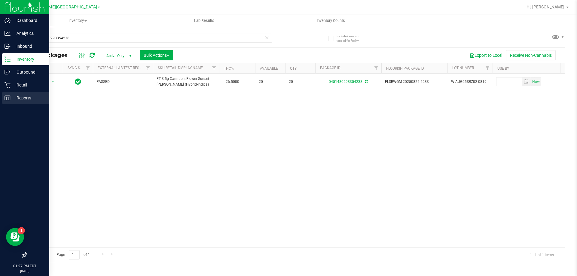
click at [28, 93] on div "Reports" at bounding box center [25, 98] width 47 height 12
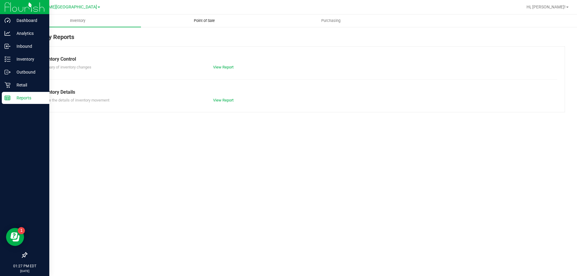
click at [192, 19] on span "Point of Sale" at bounding box center [204, 20] width 37 height 5
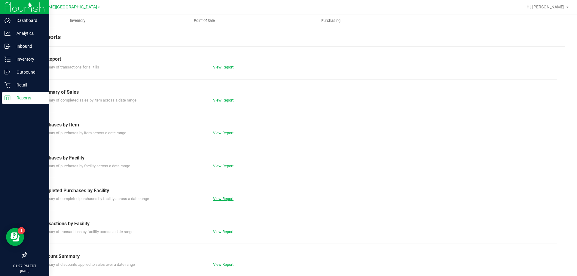
click at [227, 199] on link "View Report" at bounding box center [223, 198] width 20 height 5
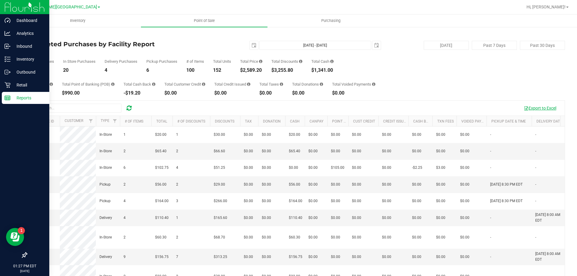
click at [288, 106] on button "Export to Excel" at bounding box center [540, 108] width 40 height 10
click at [169, 122] on th "Total" at bounding box center [161, 121] width 21 height 11
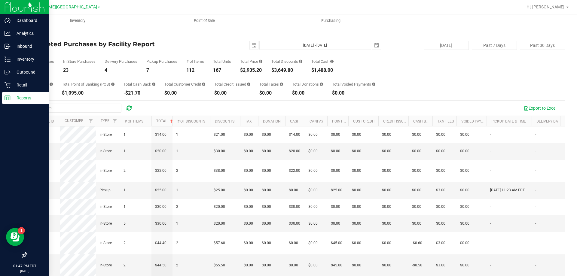
click at [171, 124] on div at bounding box center [172, 121] width 3 height 11
click at [169, 123] on link "Total" at bounding box center [165, 121] width 18 height 4
